Goal: Task Accomplishment & Management: Use online tool/utility

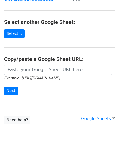
scroll to position [55, 0]
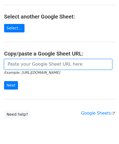
click at [29, 65] on input "url" at bounding box center [58, 64] width 108 height 10
paste input "[URL][DOMAIN_NAME]"
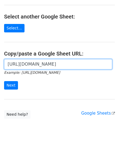
scroll to position [0, 111]
type input "[URL][DOMAIN_NAME]"
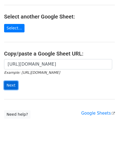
click at [11, 85] on input "Next" at bounding box center [11, 85] width 14 height 8
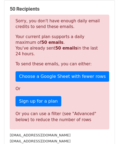
scroll to position [162, 0]
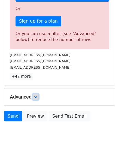
click at [35, 95] on icon at bounding box center [35, 96] width 3 height 3
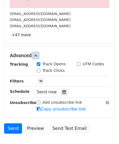
scroll to position [216, 0]
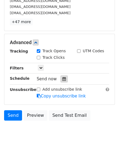
click at [62, 77] on icon at bounding box center [64, 79] width 4 height 4
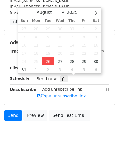
type input "2025-08-26 12:00"
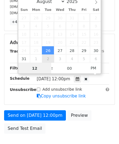
paste input "4"
type input "4"
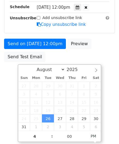
type input "2025-08-26 16:00"
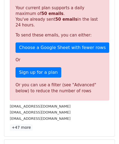
scroll to position [250, 0]
